Goal: Information Seeking & Learning: Learn about a topic

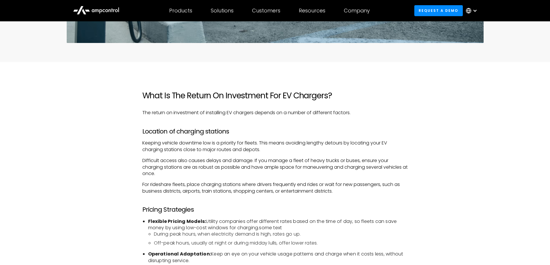
scroll to position [318, 0]
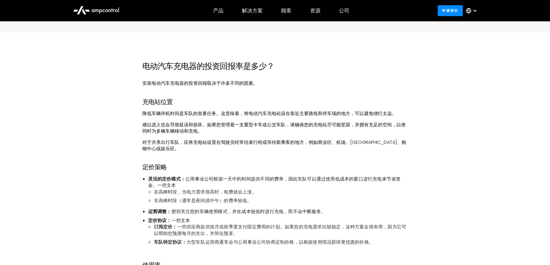
click at [374, 143] on font "对于共享出行车队，应将充电站设置在驾驶员经常结束行程或等待新乘客的地方，例如商业区、机场、[GEOGRAPHIC_DATA]、购物中心或娱乐区。" at bounding box center [274, 145] width 264 height 13
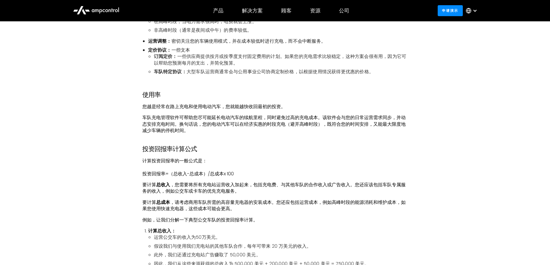
scroll to position [520, 0]
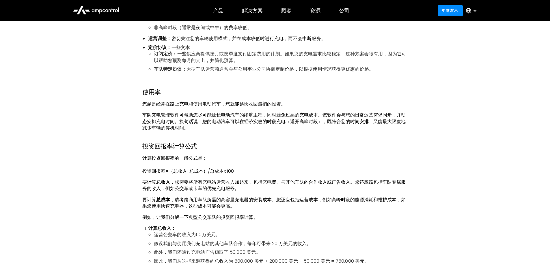
click at [178, 122] on font "车队充电管理软件可帮助您尽可能延长电动汽车的续航里程，同时避免过高的充电成本。该软件会与您的日常运营需求同步，并动态安排充电时间。换句话说，您的电动汽车可以在…" at bounding box center [273, 122] width 263 height 20
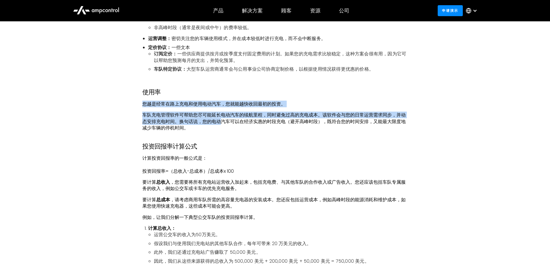
drag, startPoint x: 154, startPoint y: 105, endPoint x: 221, endPoint y: 124, distance: 70.4
click at [221, 124] on font "车队充电管理软件可帮助您尽可能延长电动汽车的续航里程，同时避免过高的充电成本。该软件会与您的日常运营需求同步，并动态安排充电时间。换句话说，您的电动汽车可以在…" at bounding box center [273, 122] width 263 height 20
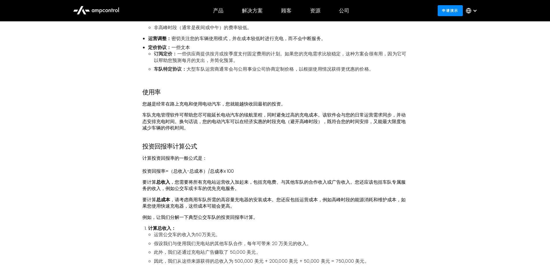
click at [242, 131] on p "车队充电管理软件可帮助您尽可能延长电动汽车的续航里程，同时避免过高的充电成本。该软件会与您的日常运营需求同步，并动态安排充电时间。换句话说，您的电动汽车可以在…" at bounding box center [275, 121] width 266 height 19
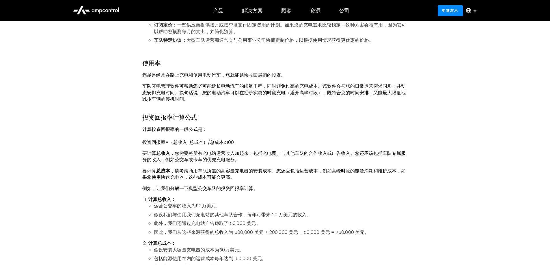
scroll to position [578, 0]
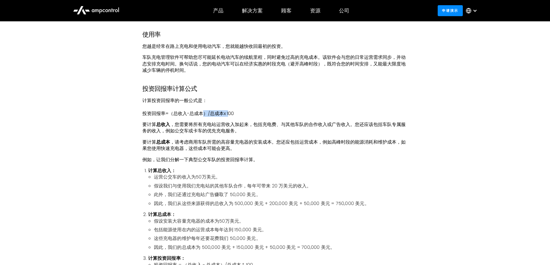
drag, startPoint x: 203, startPoint y: 115, endPoint x: 228, endPoint y: 116, distance: 24.9
click at [228, 116] on font "投资回报率=（总收入-总成本）/总成本x 100" at bounding box center [188, 113] width 92 height 7
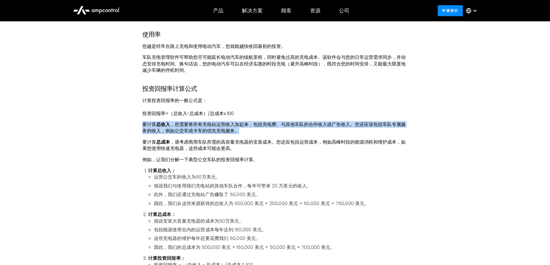
click at [266, 134] on p "要计算 总收入 ，您需要将所有充电站运营收入加起来，包括充电费、与其他车队的合作收入或广告收入。您还应该包括车队专属服务的收入，例如公交车或卡车的优先充电服务。" at bounding box center [275, 128] width 266 height 13
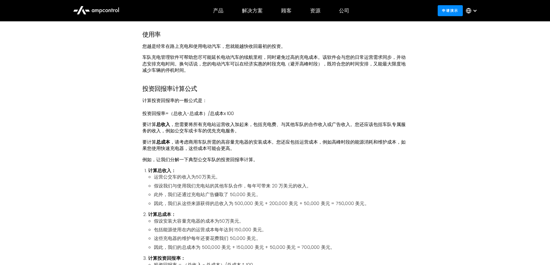
click at [273, 142] on font "，请考虑商用车队所需的高容量充电器的安装成本。您还应包括运营成本，例如高峰时段的能源消耗和维护成本，如果您使用快速充电器，这些成本可能会更高。" at bounding box center [273, 145] width 263 height 13
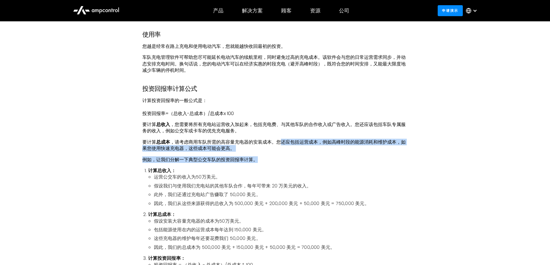
drag, startPoint x: 281, startPoint y: 137, endPoint x: 277, endPoint y: 160, distance: 24.0
click at [277, 160] on p "例如，让我们分解一下典型公交车队的投资回报率计算。" at bounding box center [275, 160] width 266 height 6
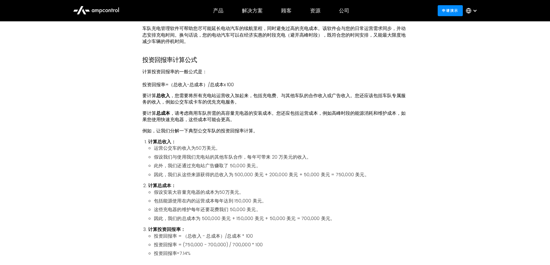
scroll to position [635, 0]
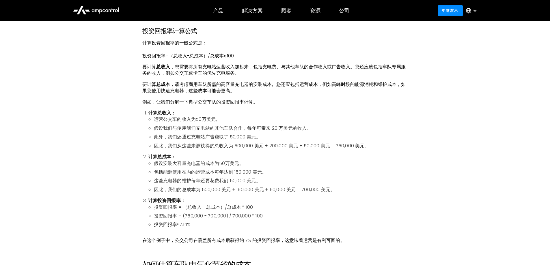
click at [273, 157] on li "计算总成本： 假设安装大容量充电器的成本为50万美元。 包括能源使用在内的运营成本每年达到 150,000 美元。 这些充电器的维护每年还要花费我们 50,0…" at bounding box center [278, 173] width 260 height 39
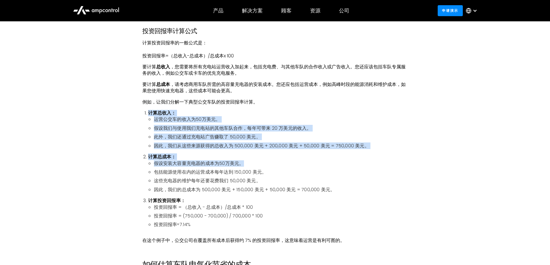
drag, startPoint x: 297, startPoint y: 134, endPoint x: 321, endPoint y: 161, distance: 35.8
click at [321, 161] on ol "计算总收入： 运营公交车的收入为50万美元。 假设我们与使用我们充电站的其他车队合作，每年可带来 20 万美元的收入。 此外，我们还通过充电站广告赚取了 50…" at bounding box center [275, 171] width 266 height 123
click at [321, 161] on li "假设安装大容量充电器的成本为50万美元。" at bounding box center [281, 164] width 254 height 6
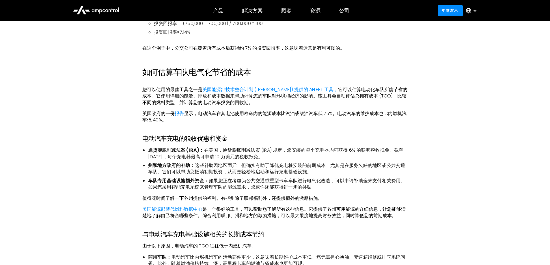
scroll to position [838, 0]
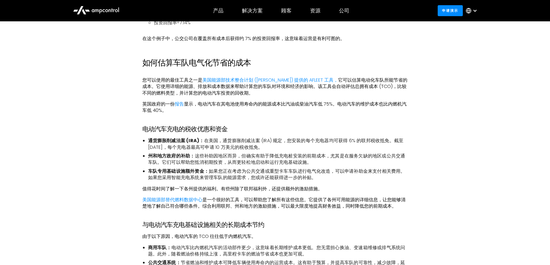
click at [339, 82] on font "它可以估算电动化车队所能节省的成本。它使用详细的能源、排放和成本数据来帮助计算您的车队对环境和经济的影响。该工具会自动评估总拥有成本 (TCO)，比较不同的燃…" at bounding box center [274, 87] width 265 height 20
drag, startPoint x: 356, startPoint y: 74, endPoint x: 371, endPoint y: 98, distance: 28.4
click at [371, 98] on div "电动汽车充电器的投资回报率是多少？ 安装电动汽车充电器的投资回报取决于许多不同的因素。 充电站位置 降低车辆停机时间是车队的首要任务。这意味着，将电动汽车充电…" at bounding box center [275, 62] width 266 height 984
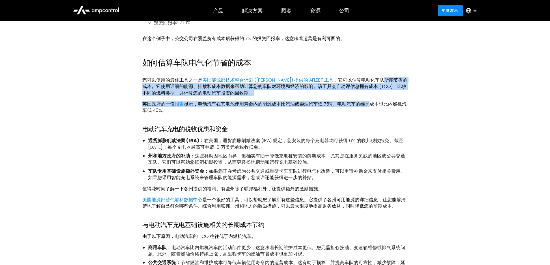
click at [371, 99] on div "电动汽车充电器的投资回报率是多少？ 安装电动汽车充电器的投资回报取决于许多不同的因素。 充电站位置 降低车辆停机时间是车队的首要任务。这意味着，将电动汽车充电…" at bounding box center [275, 62] width 266 height 984
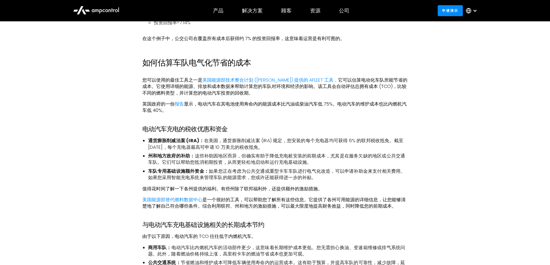
click at [351, 117] on div "电动汽车充电器的投资回报率是多少？ 安装电动汽车充电器的投资回报取决于许多不同的因素。 充电站位置 降低车辆停机时间是车队的首要任务。这意味着，将电动汽车充电…" at bounding box center [275, 62] width 266 height 984
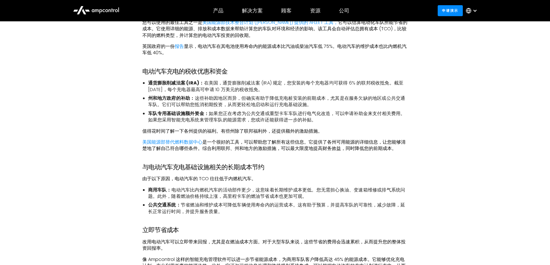
scroll to position [867, 0]
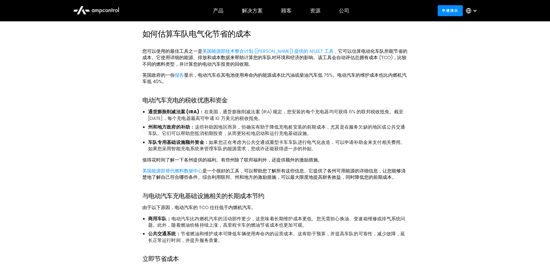
click at [269, 69] on div "电动汽车充电器的投资回报率是多少？ 安装电动汽车充电器的投资回报取决于许多不同的因素。 充电站位置 降低车辆停机时间是车队的首要任务。这意味着，将电动汽车充电…" at bounding box center [275, 34] width 266 height 984
drag, startPoint x: 305, startPoint y: 73, endPoint x: 328, endPoint y: 91, distance: 29.5
click at [328, 91] on div "电动汽车充电器的投资回报率是多少？ 安装电动汽车充电器的投资回报取决于许多不同的因素。 充电站位置 降低车辆停机时间是车队的首要任务。这意味着，将电动汽车充电…" at bounding box center [275, 34] width 266 height 984
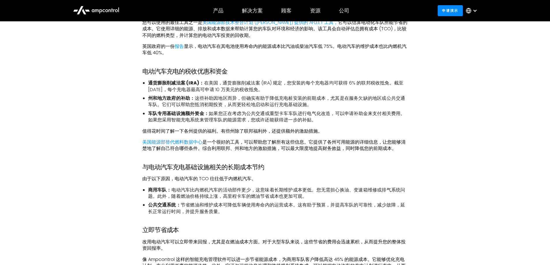
click at [186, 120] on font "如果您正在考虑为公共交通或重型卡车车队进行电气化改造，可以申请补助金来支付相关费用。如果您采用智能充电系统来管理车队的能源需求，您或许还能获得进一步的补贴。" at bounding box center [276, 116] width 257 height 13
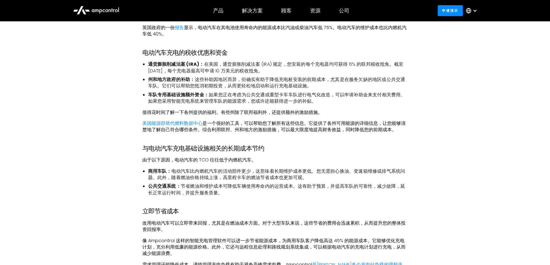
scroll to position [924, 0]
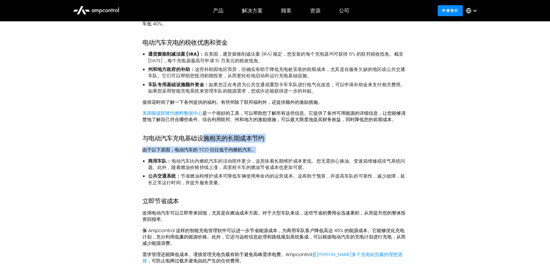
drag, startPoint x: 204, startPoint y: 139, endPoint x: 271, endPoint y: 145, distance: 67.3
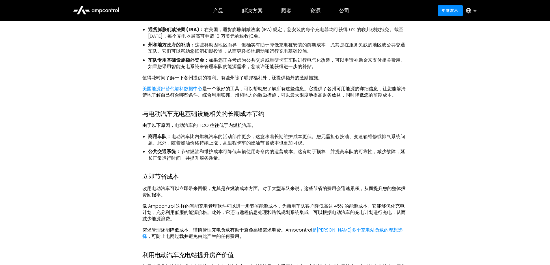
scroll to position [982, 0]
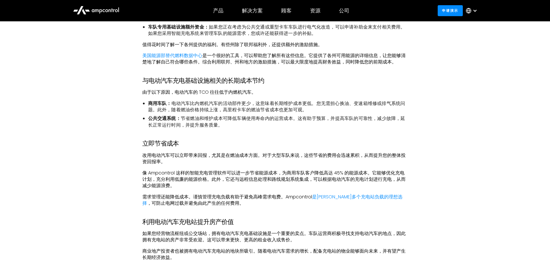
click at [289, 125] on li "公共交通系统： 节省燃油和维护成本可降低车辆使用寿命内的运营成本。这有助于预算，并提高车队的可靠性，减少故障，延长正常运行时间，并提升服务质量。" at bounding box center [278, 122] width 260 height 13
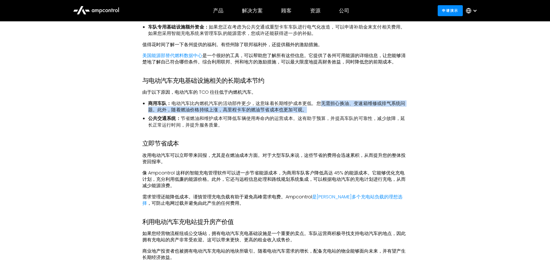
drag, startPoint x: 321, startPoint y: 98, endPoint x: 322, endPoint y: 121, distance: 22.8
click at [322, 121] on font "节省燃油和维护成本可降低车辆使用寿命内的运营成本。这有助于预算，并提高车队的可靠性，减少故障，延长正常运行时间，并提升服务质量。" at bounding box center [276, 121] width 257 height 13
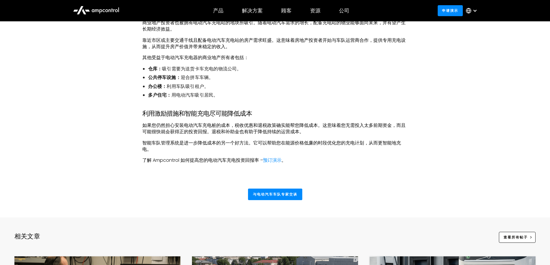
scroll to position [1213, 0]
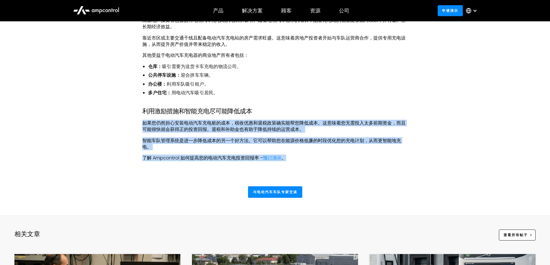
click at [346, 157] on p "了解 Ampcontrol 如何提高您的电动汽车充电投资回报率 – 预订演示 。" at bounding box center [275, 158] width 266 height 6
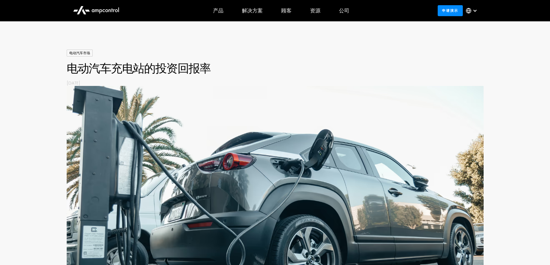
scroll to position [0, 0]
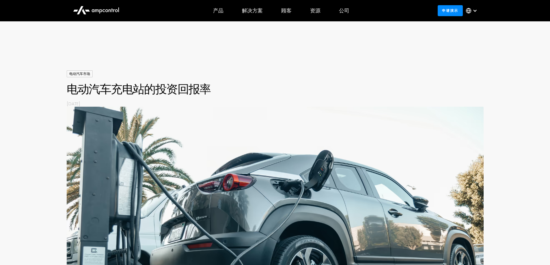
click at [492, 74] on div "电动汽车市场 电动汽车充电站的投资回报率 By [DATE]" at bounding box center [275, 217] width 550 height 294
